Goal: Navigation & Orientation: Find specific page/section

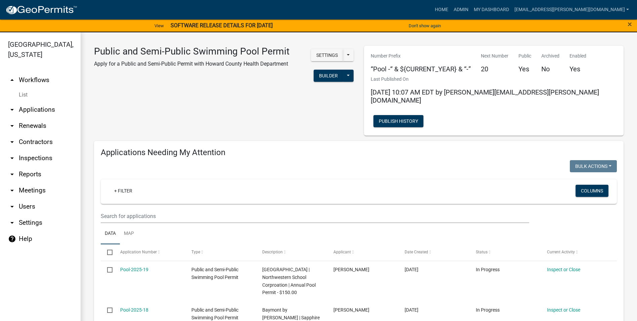
scroll to position [8, 0]
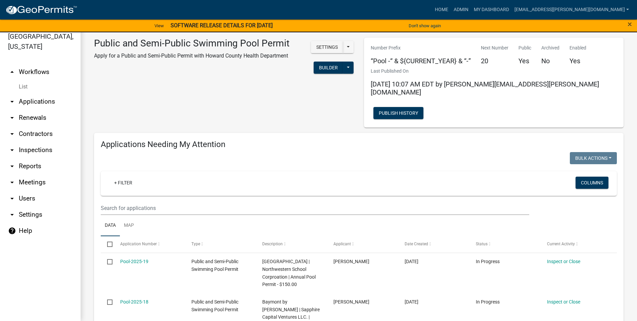
click at [12, 99] on icon "arrow_drop_down" at bounding box center [12, 101] width 8 height 8
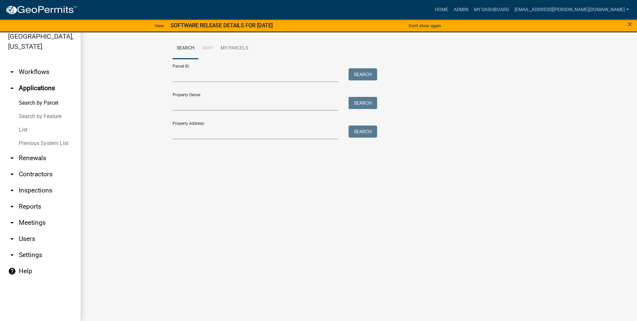
click at [12, 100] on link "Search by Parcel" at bounding box center [40, 102] width 81 height 13
click at [15, 157] on icon "arrow_drop_down" at bounding box center [12, 158] width 8 height 8
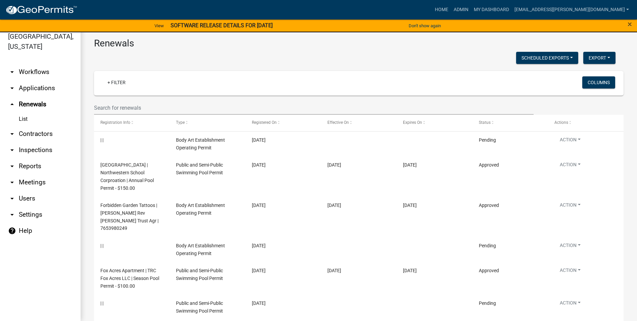
click at [11, 136] on icon "arrow_drop_down" at bounding box center [12, 134] width 8 height 8
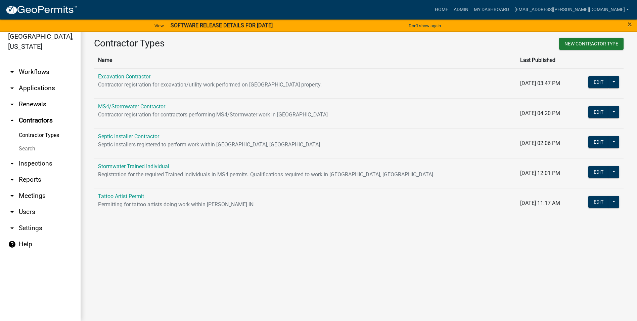
click at [9, 162] on icon "arrow_drop_down" at bounding box center [12, 163] width 8 height 8
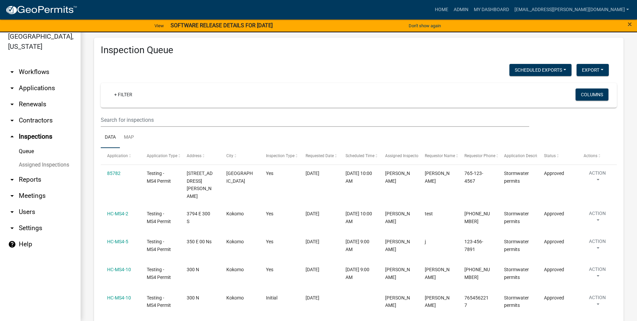
click at [10, 181] on icon "arrow_drop_down" at bounding box center [12, 179] width 8 height 8
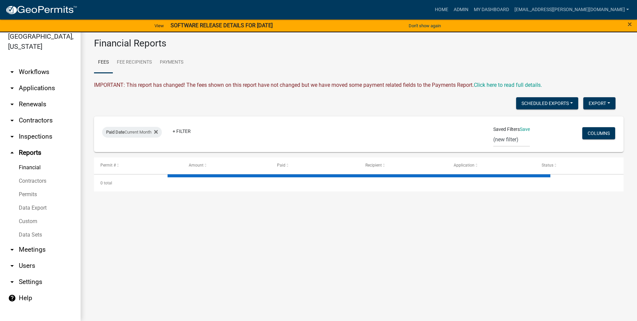
click at [13, 250] on icon "arrow_drop_down" at bounding box center [12, 249] width 8 height 8
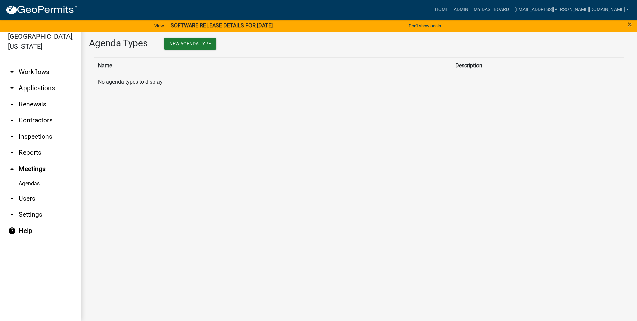
click at [13, 196] on icon "arrow_drop_down" at bounding box center [12, 198] width 8 height 8
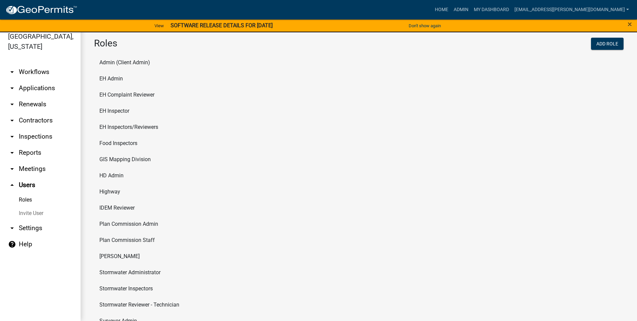
click at [11, 226] on icon "arrow_drop_down" at bounding box center [12, 228] width 8 height 8
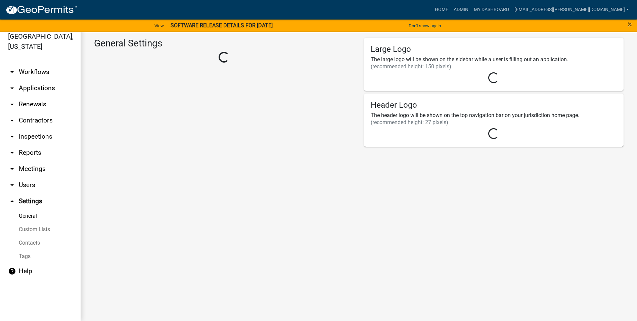
select select "9c9deb39-280e-482d-88ce-bc094a2fb335"
select select "IN"
select select "Eastern Standard Time"
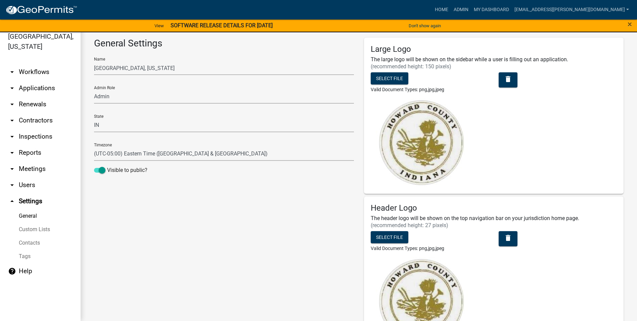
click at [12, 184] on icon "arrow_drop_down" at bounding box center [12, 185] width 8 height 8
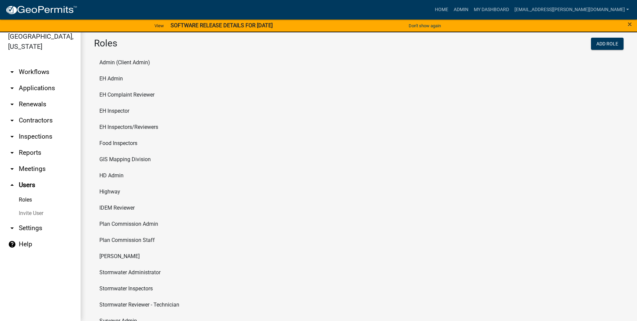
click at [144, 95] on li "EH Complaint Reviewer" at bounding box center [359, 95] width 530 height 16
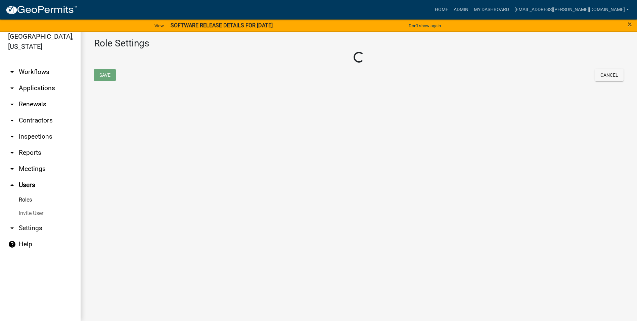
select select "8: light-yellow"
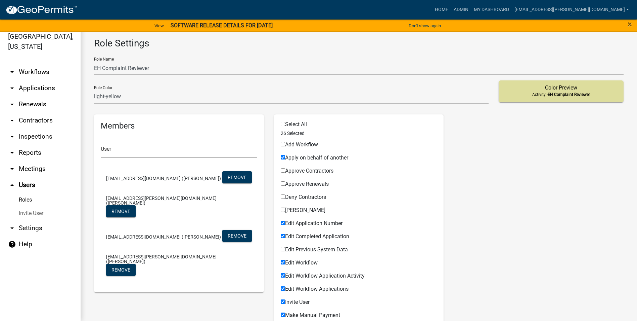
click at [527, 89] on h5 "Color Preview" at bounding box center [561, 87] width 114 height 6
click at [471, 8] on link "Admin" at bounding box center [461, 9] width 20 height 13
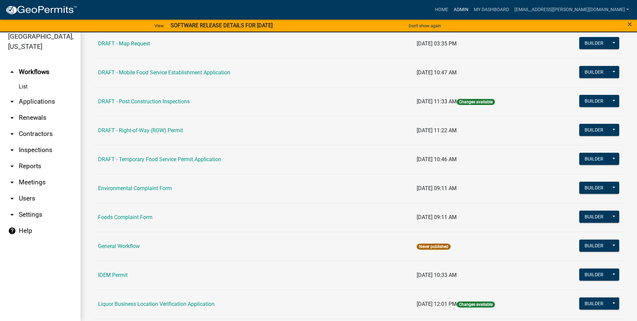
scroll to position [269, 0]
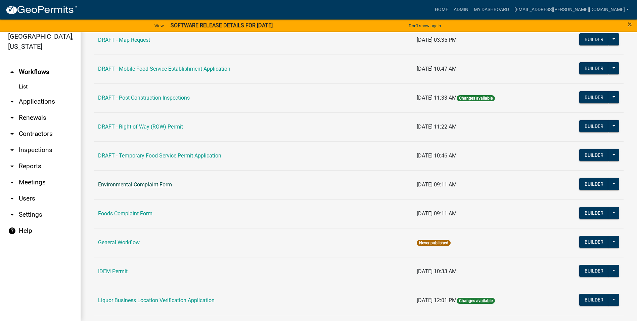
click at [103, 187] on link "Environmental Complaint Form" at bounding box center [135, 184] width 74 height 6
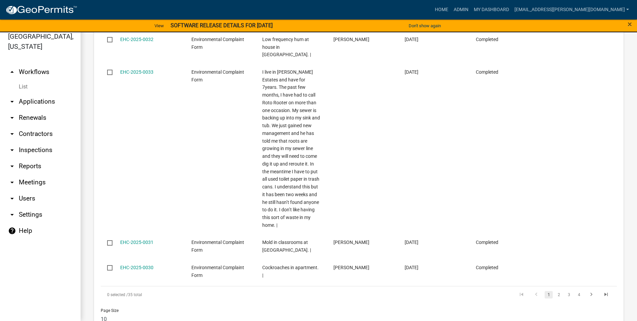
scroll to position [1060, 0]
click at [555, 290] on link "2" at bounding box center [559, 293] width 8 height 7
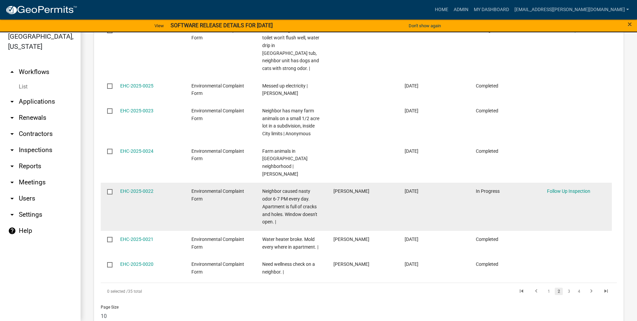
scroll to position [899, 0]
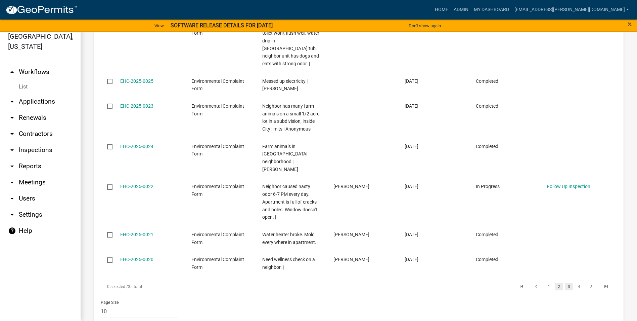
click at [565, 283] on link "3" at bounding box center [569, 286] width 8 height 7
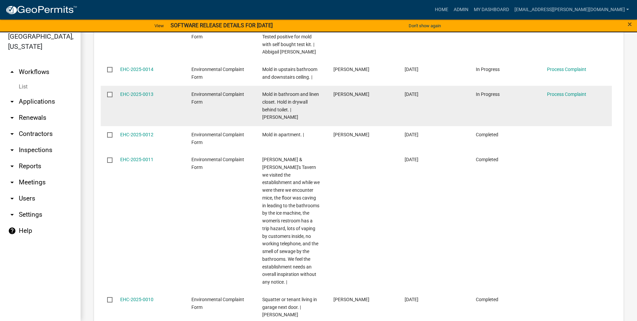
scroll to position [856, 0]
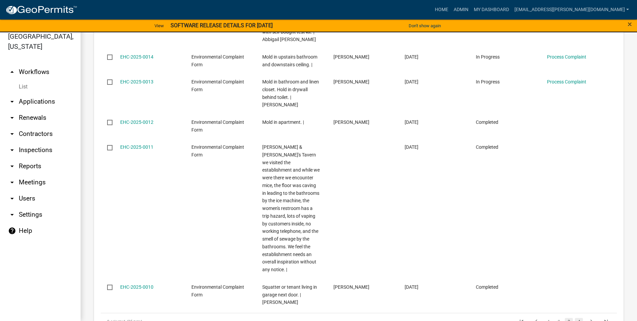
click at [575, 318] on link "4" at bounding box center [579, 321] width 8 height 7
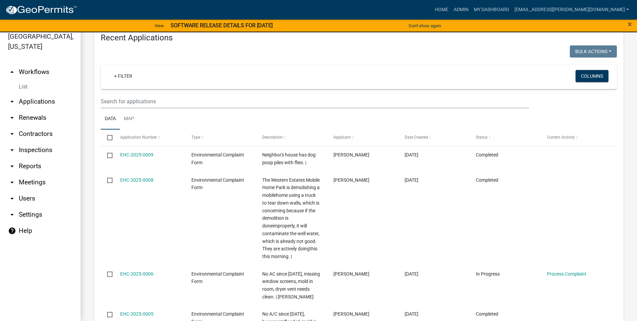
scroll to position [571, 0]
